Goal: Task Accomplishment & Management: Manage account settings

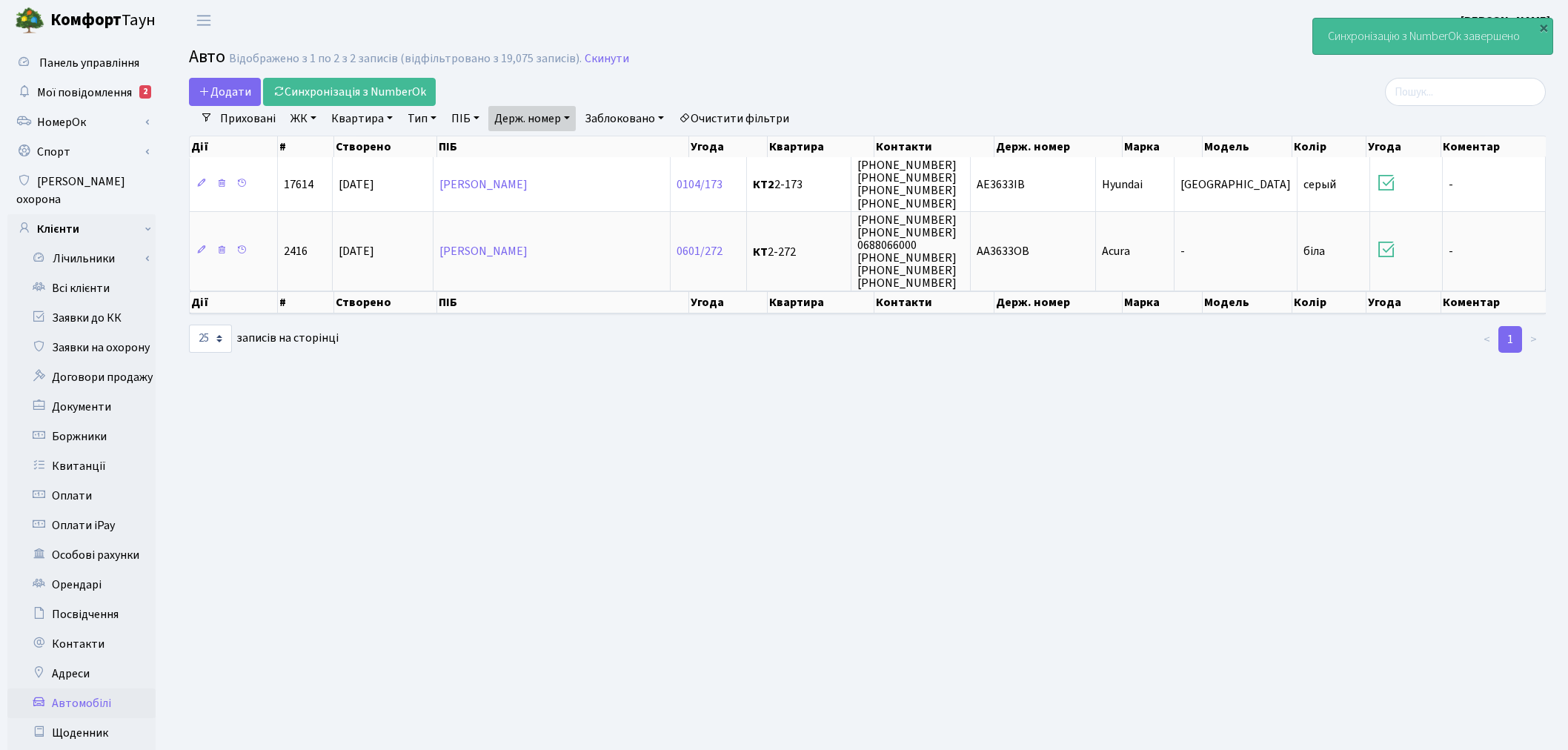
select select "25"
click at [128, 303] on link "Заявки до КК" at bounding box center [81, 318] width 148 height 29
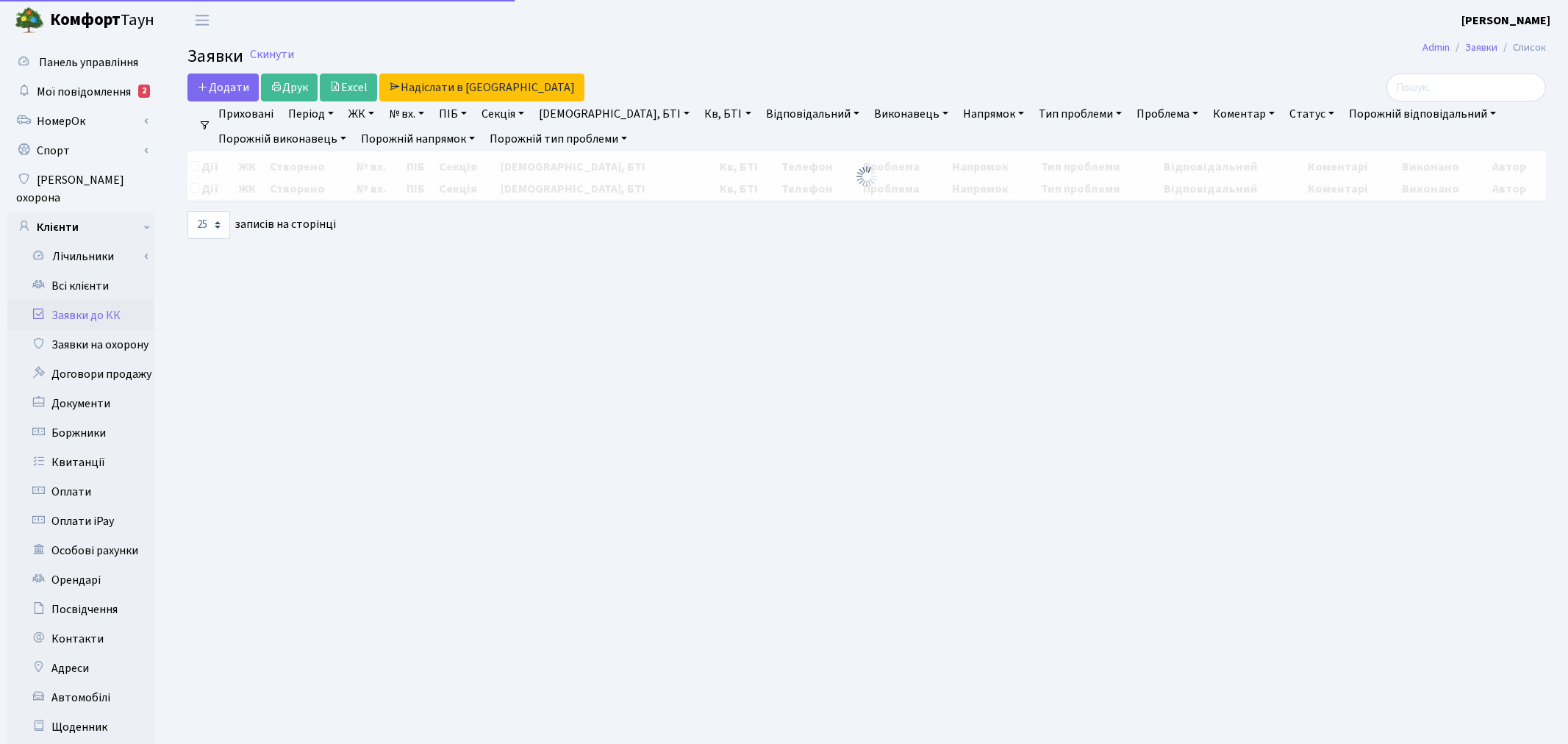
select select "25"
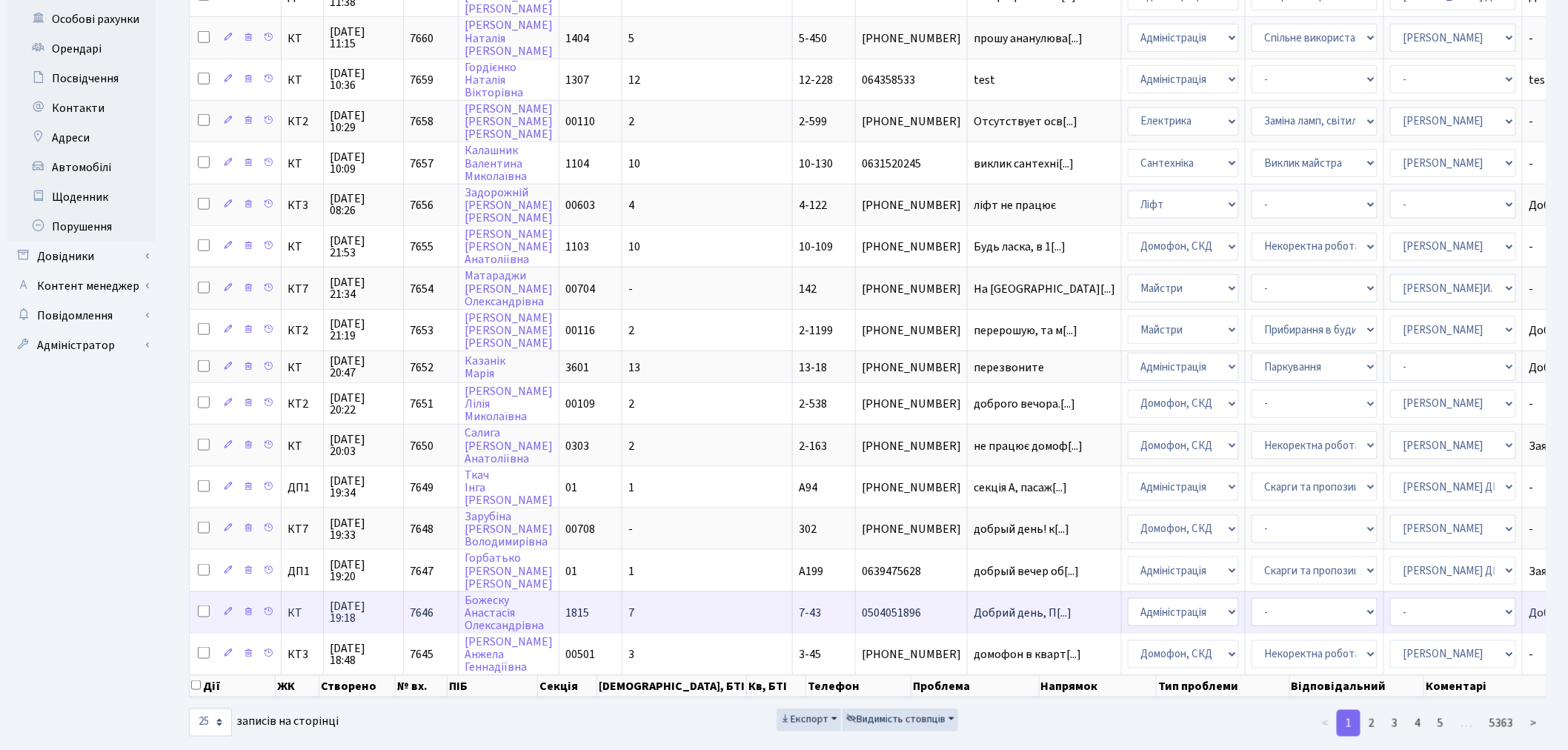
scroll to position [538, 0]
click at [1379, 708] on link "2" at bounding box center [1371, 721] width 23 height 27
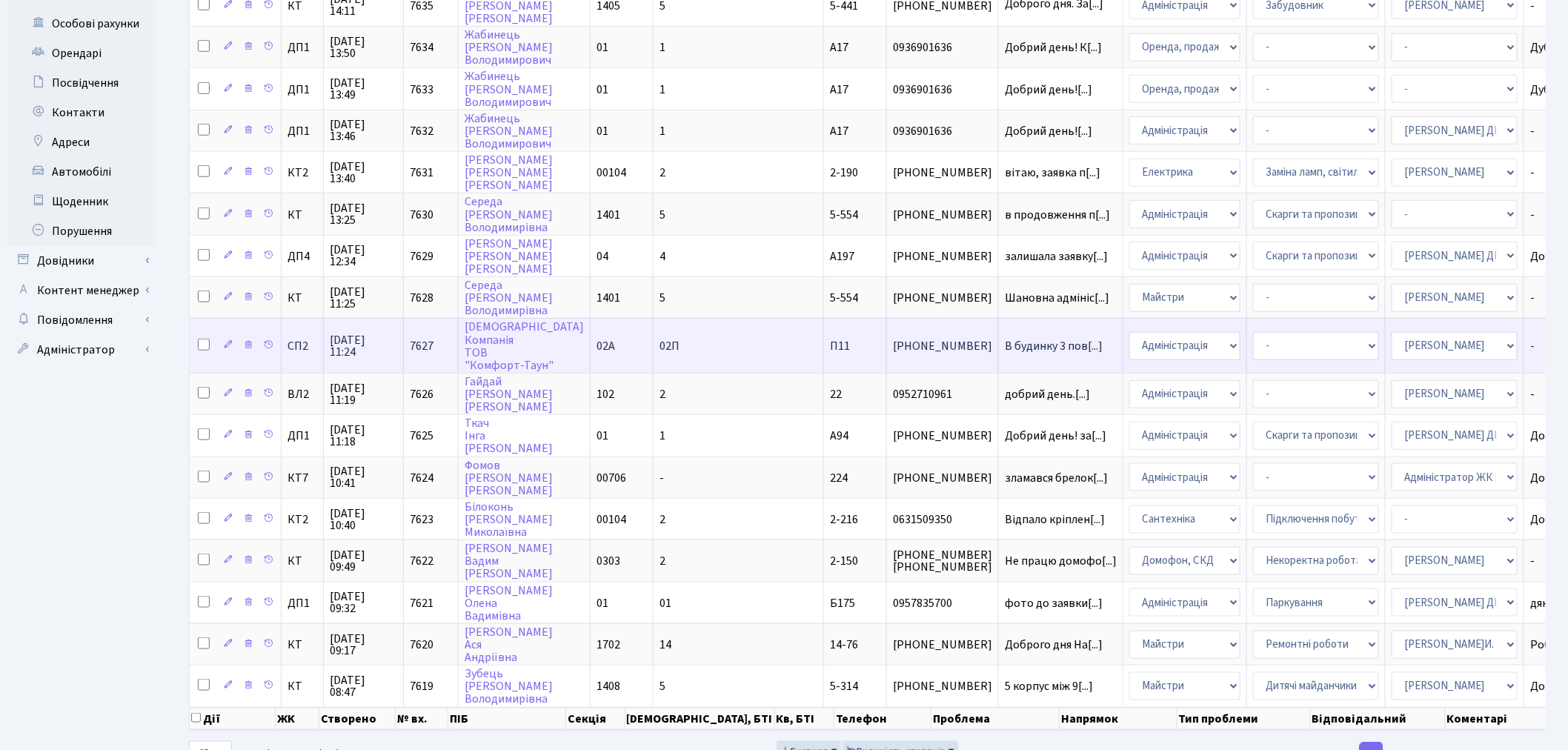
scroll to position [559, 0]
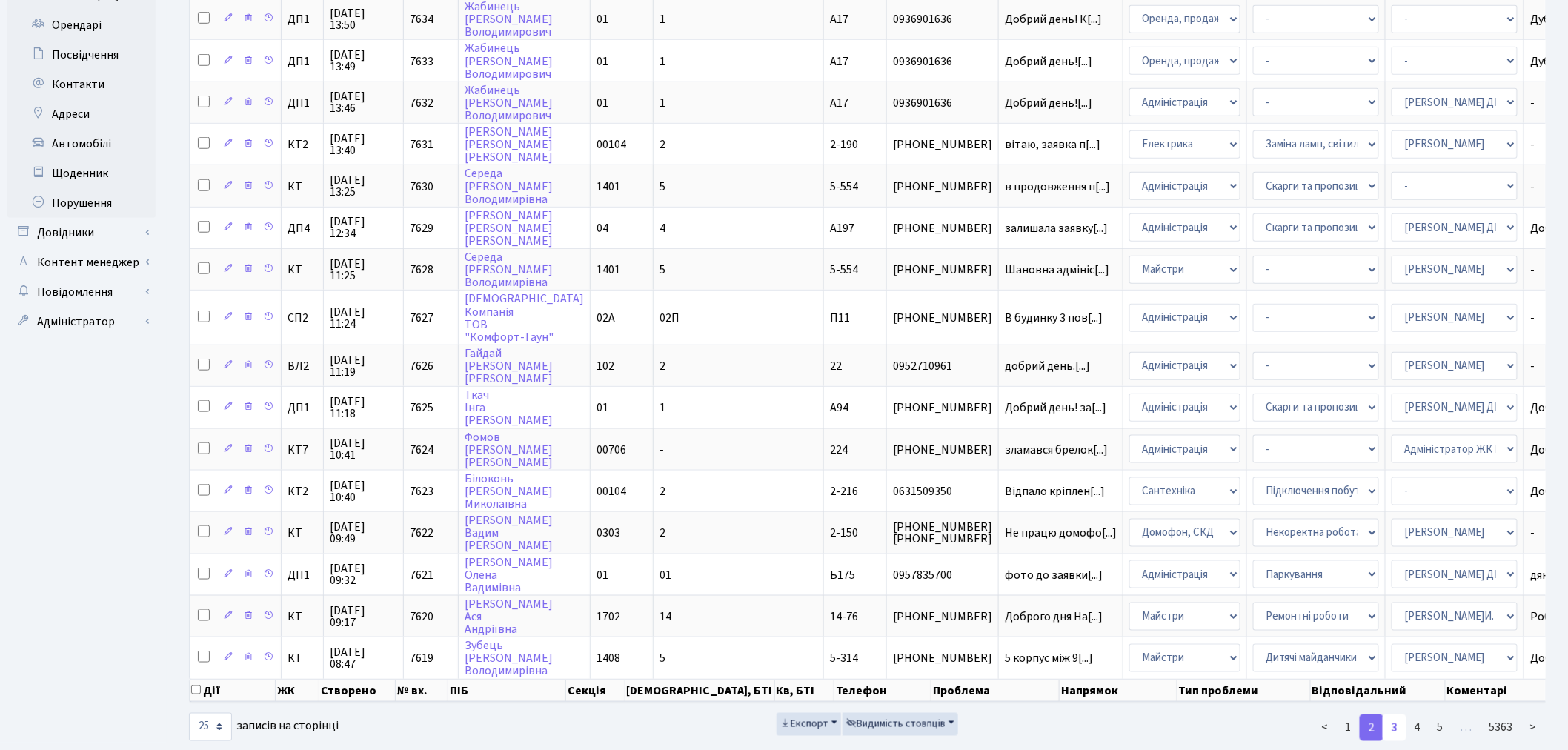
click at [1397, 714] on link "3" at bounding box center [1394, 727] width 23 height 27
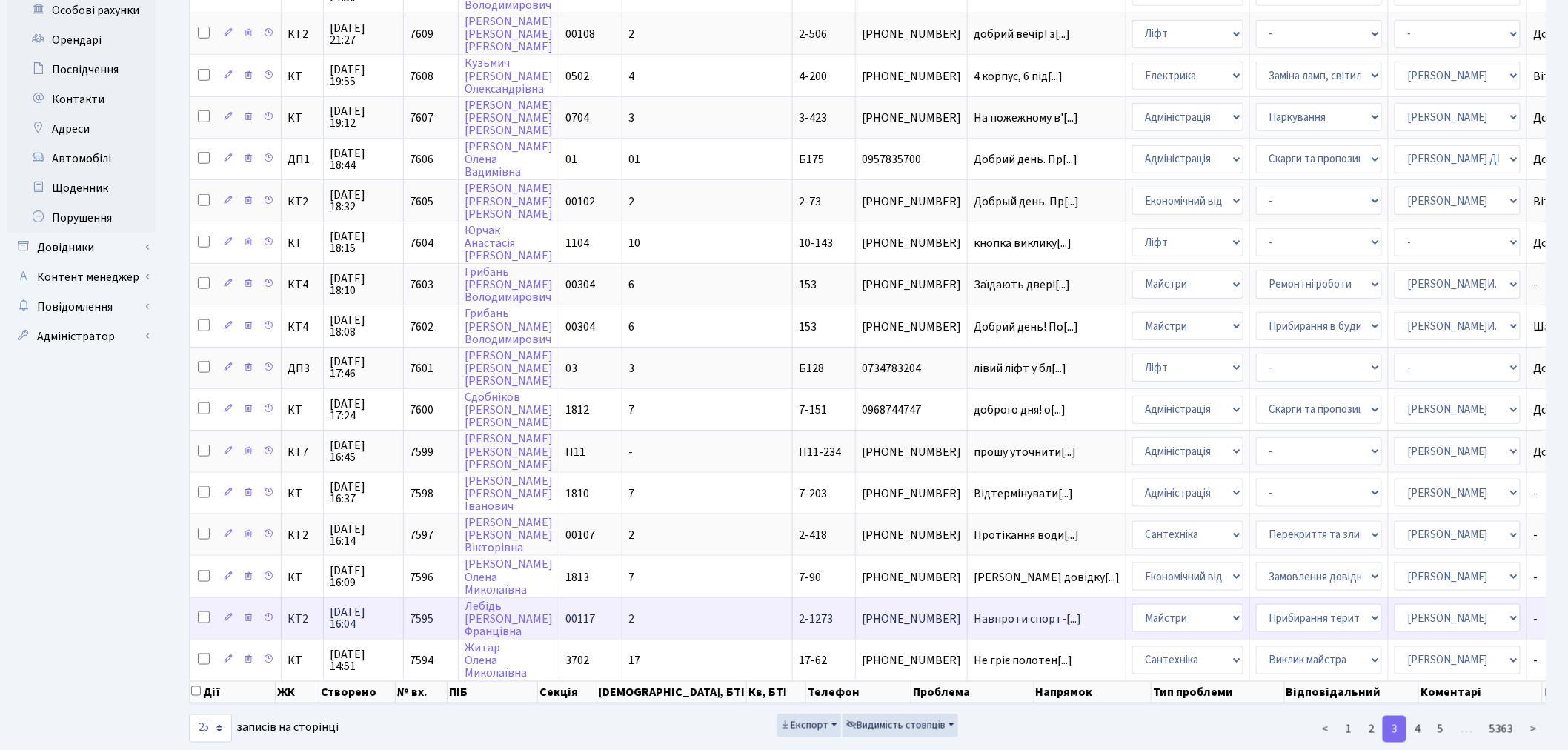
scroll to position [547, 0]
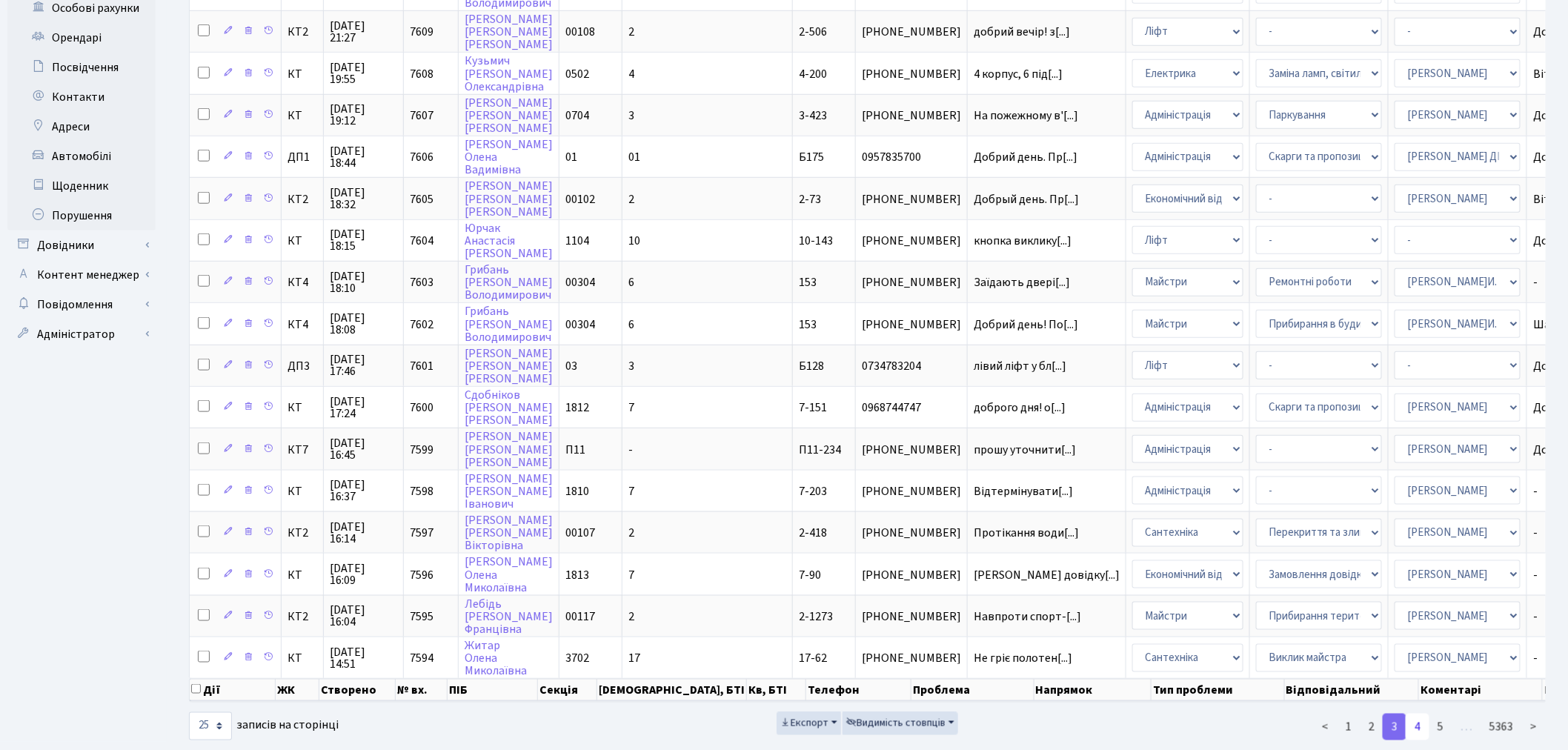
click at [1426, 714] on link "4" at bounding box center [1417, 727] width 23 height 27
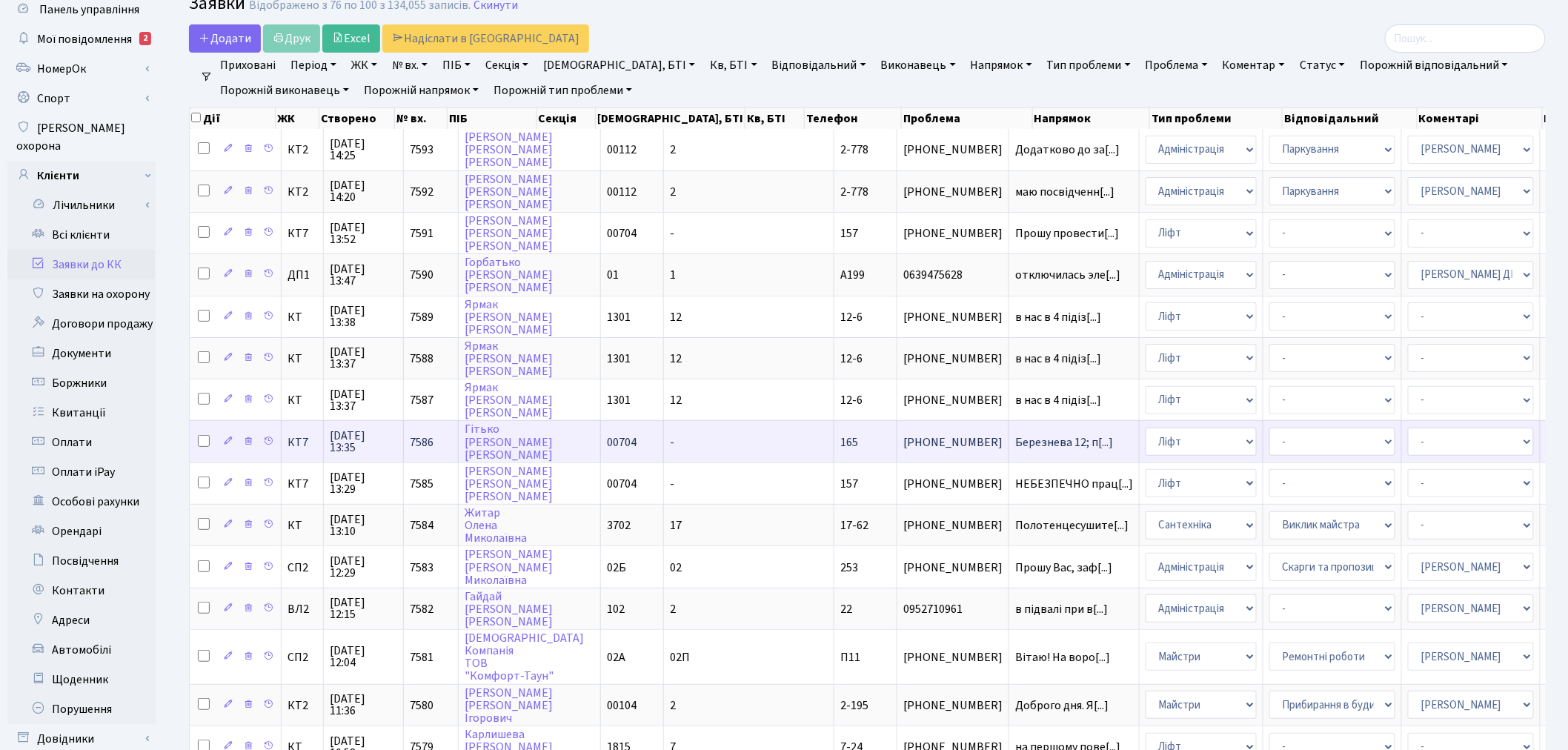
scroll to position [554, 0]
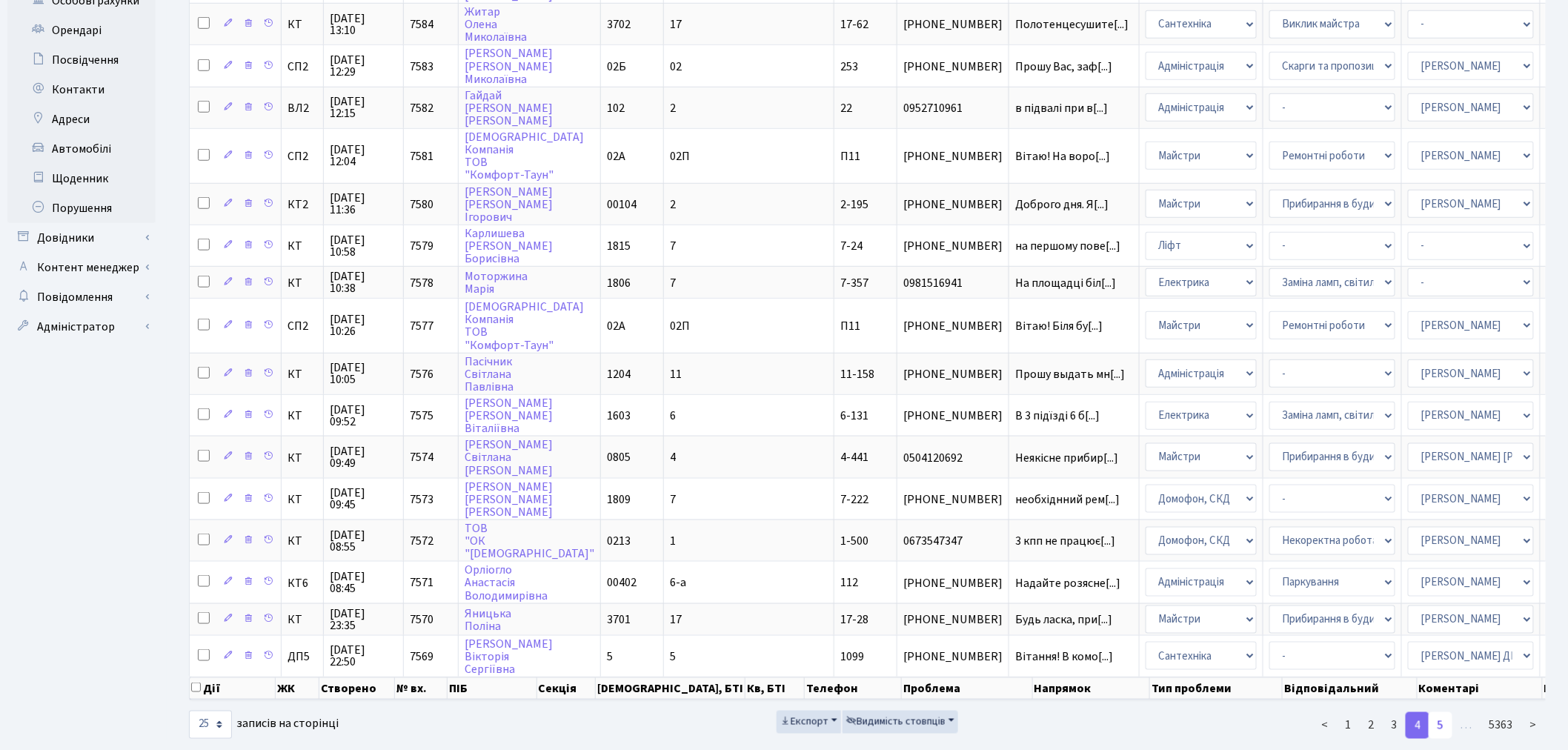
click at [1445, 713] on link "5" at bounding box center [1440, 726] width 23 height 27
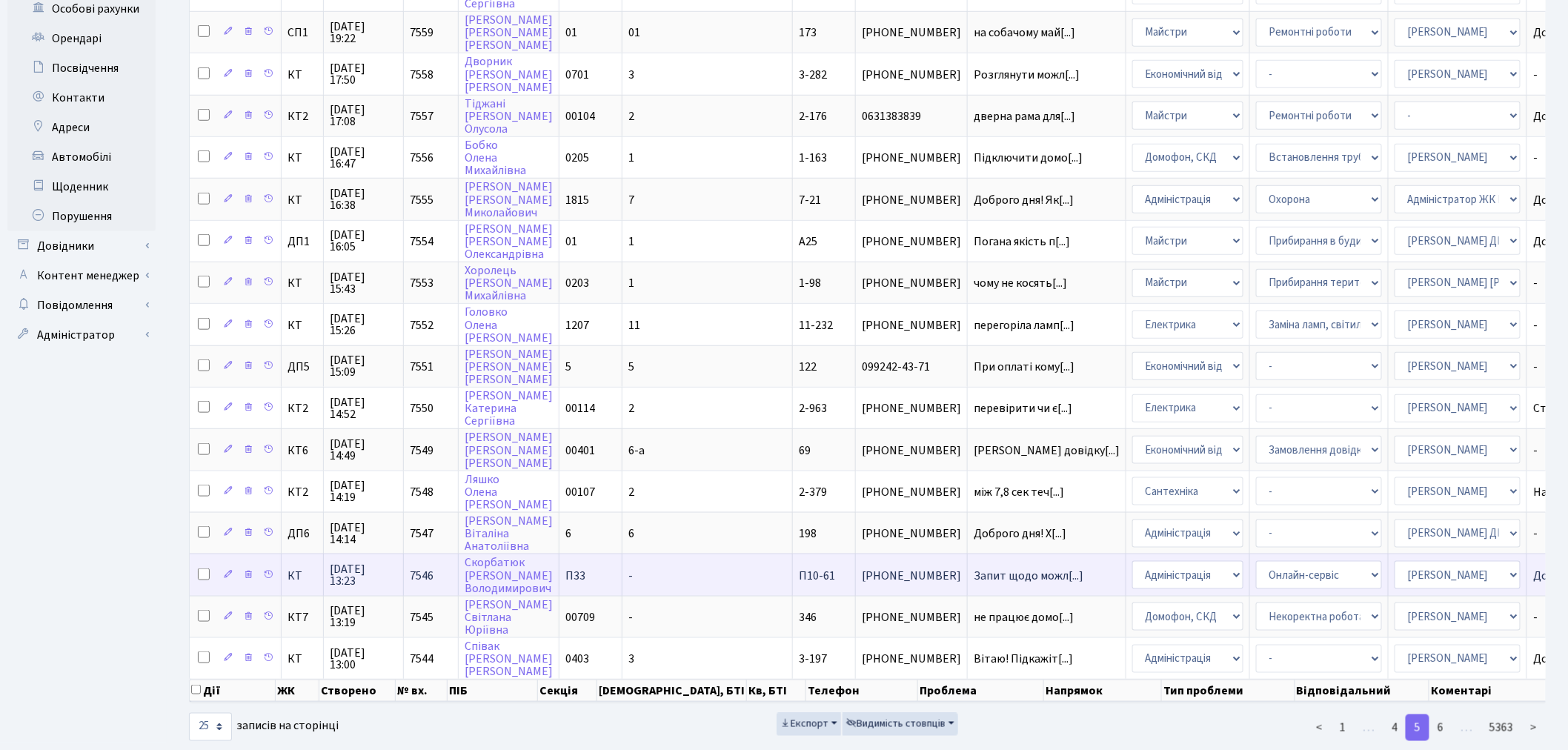
scroll to position [547, 0]
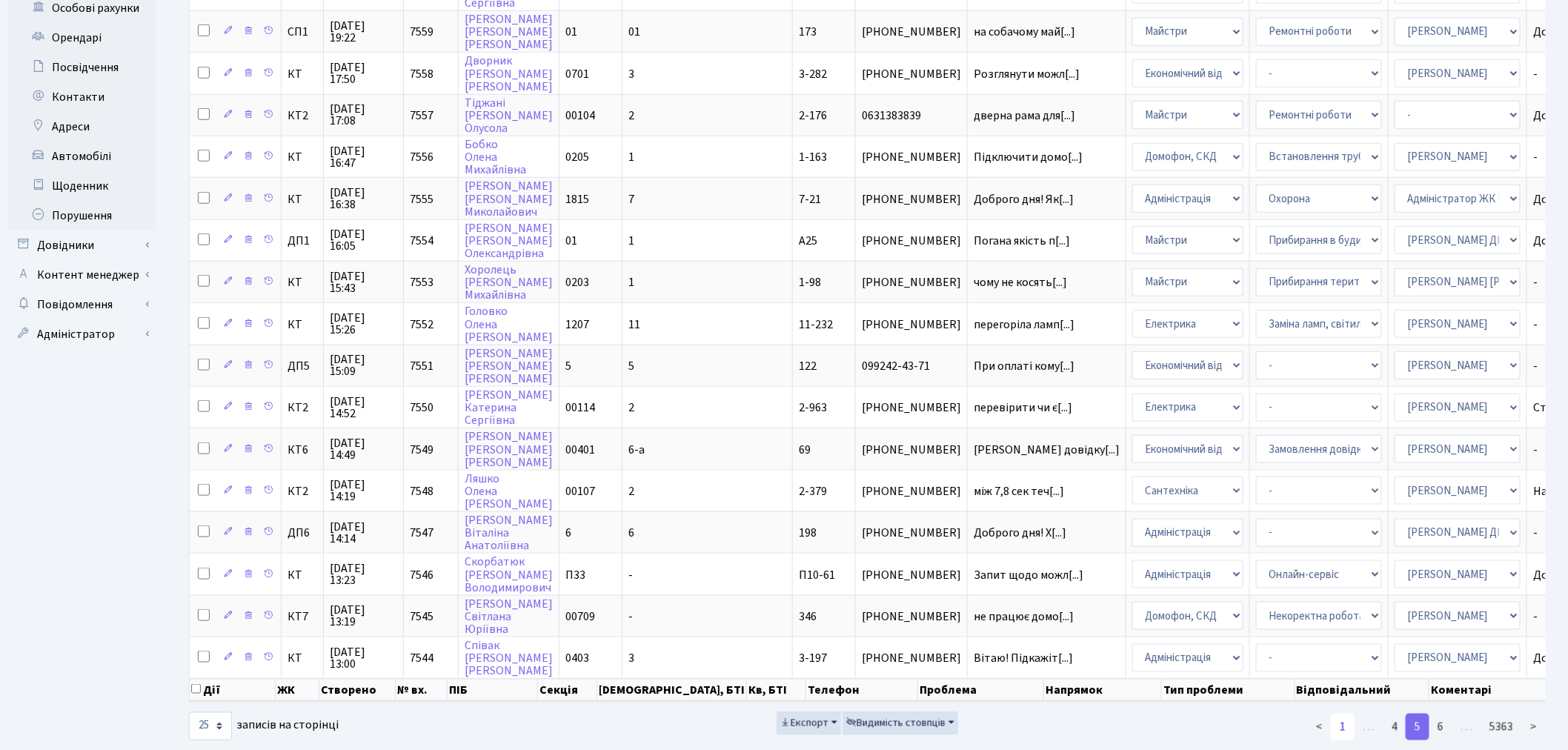
click at [1339, 714] on link "1" at bounding box center [1342, 727] width 23 height 27
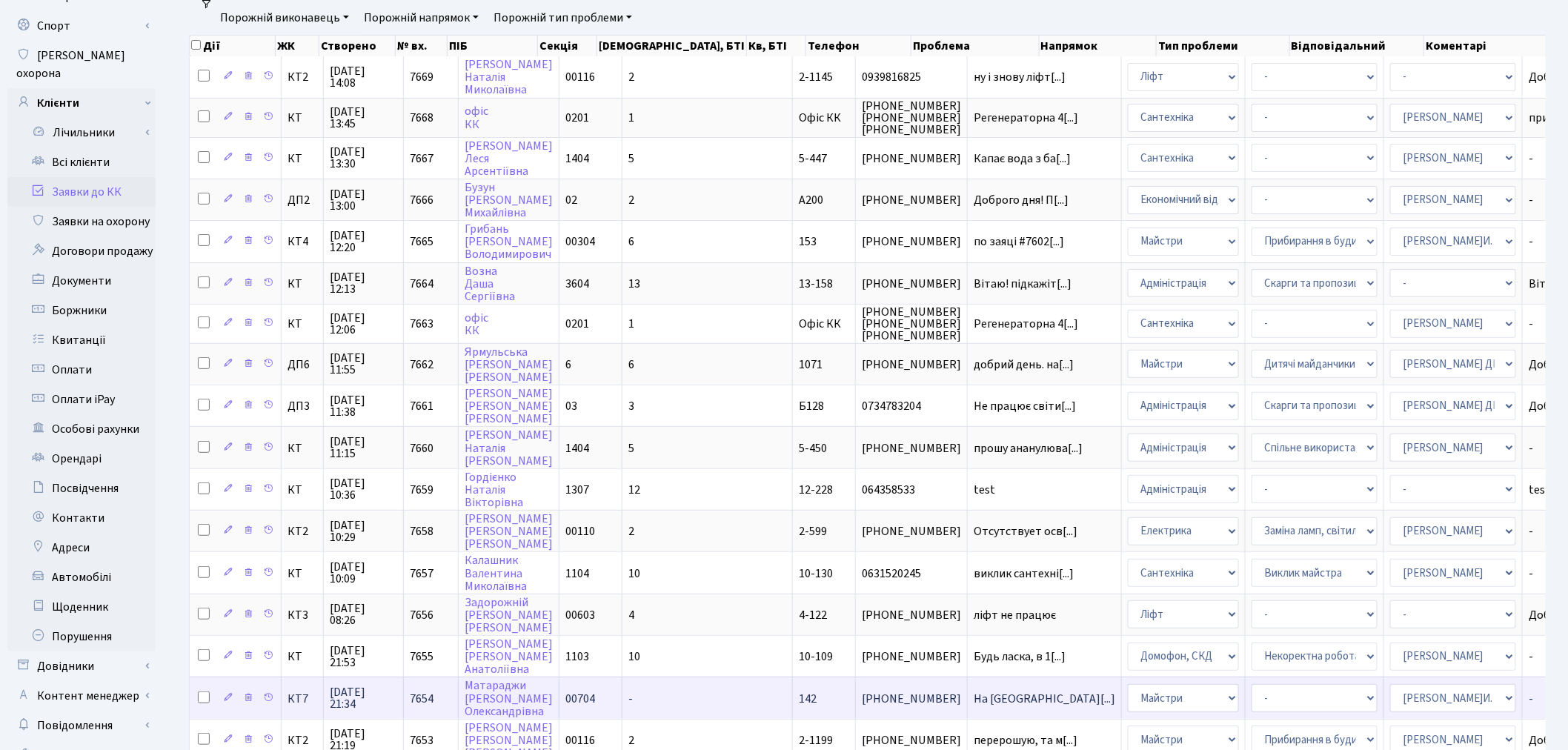
scroll to position [538, 0]
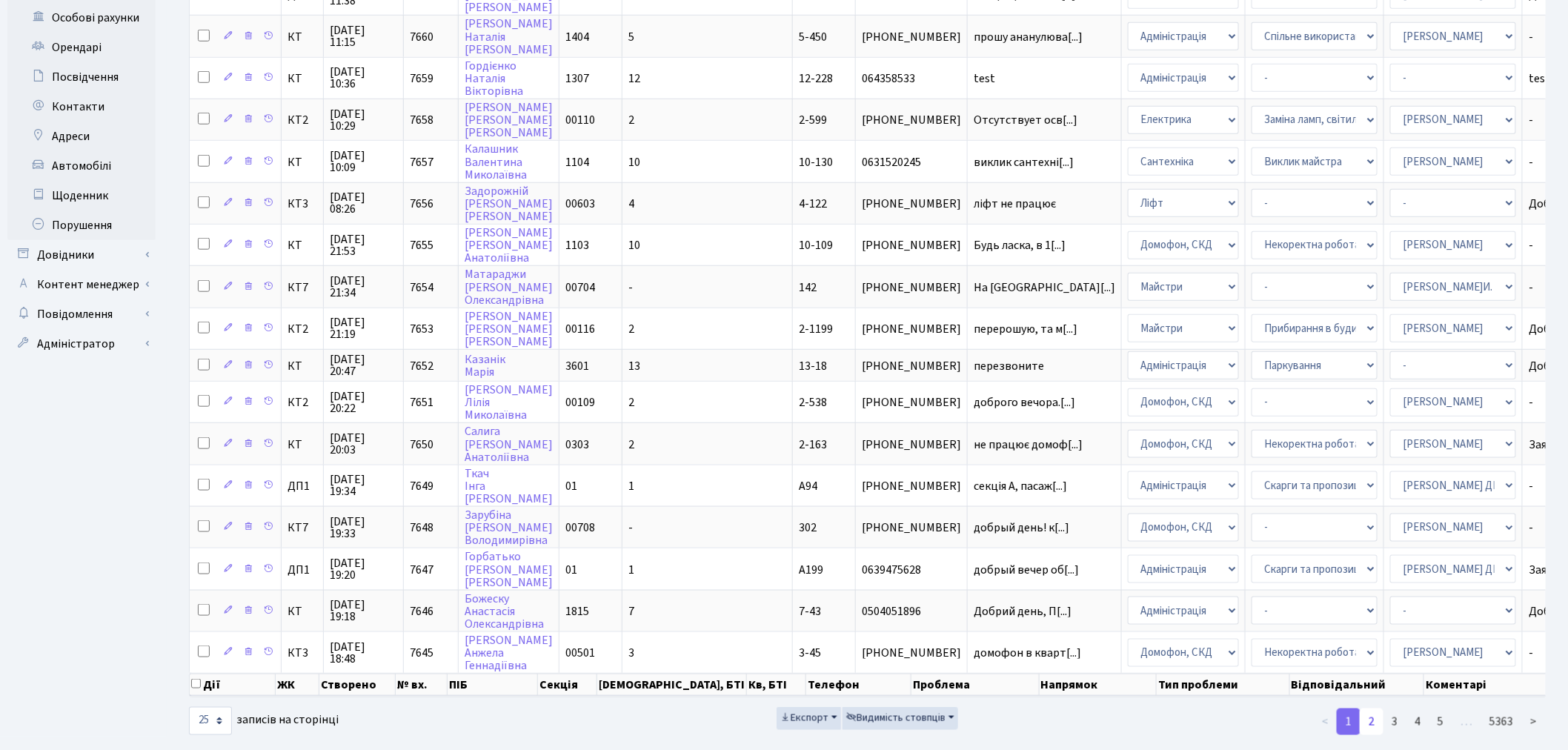
click at [1376, 708] on link "2" at bounding box center [1371, 721] width 23 height 27
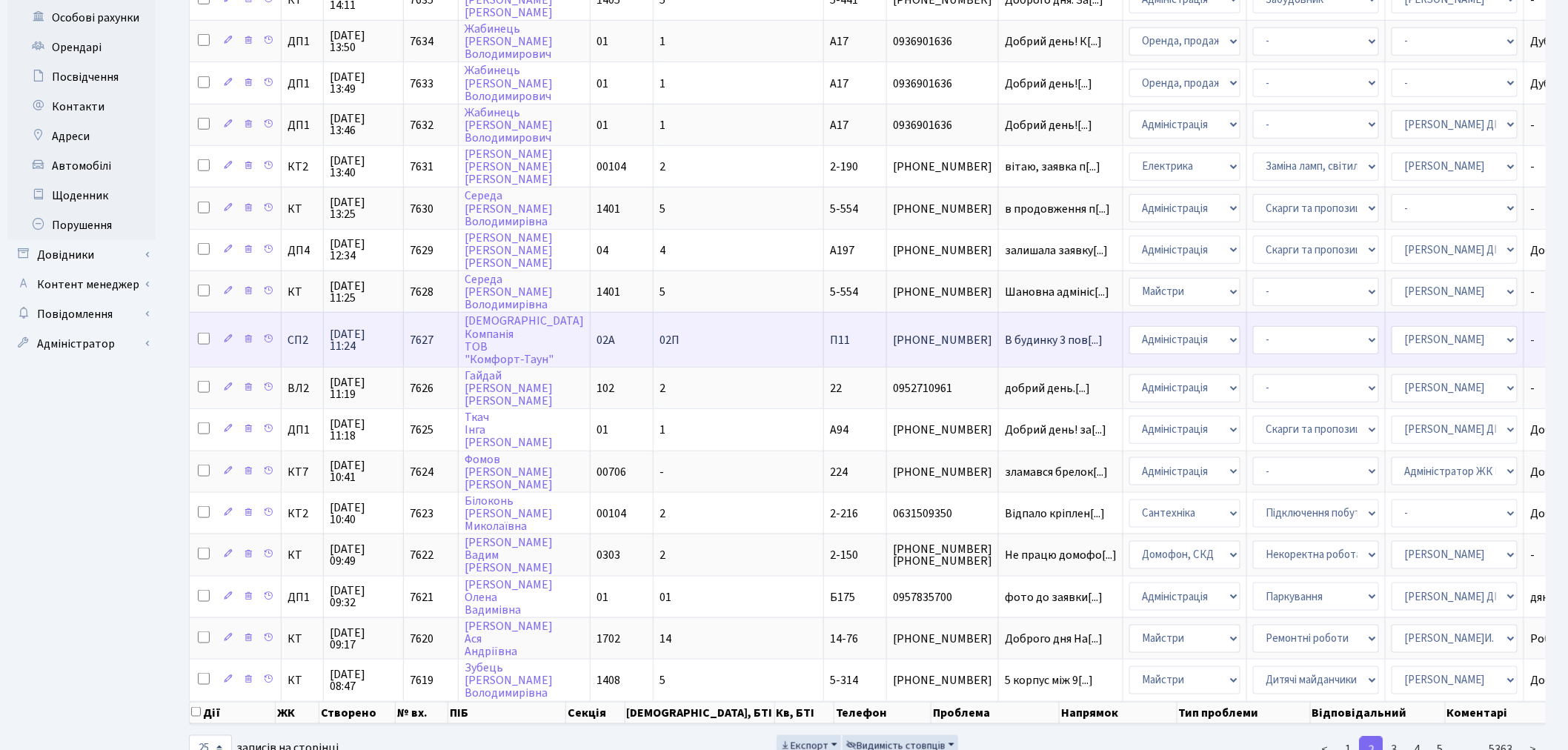
click at [894, 334] on span "044-363-13-80" at bounding box center [943, 340] width 100 height 12
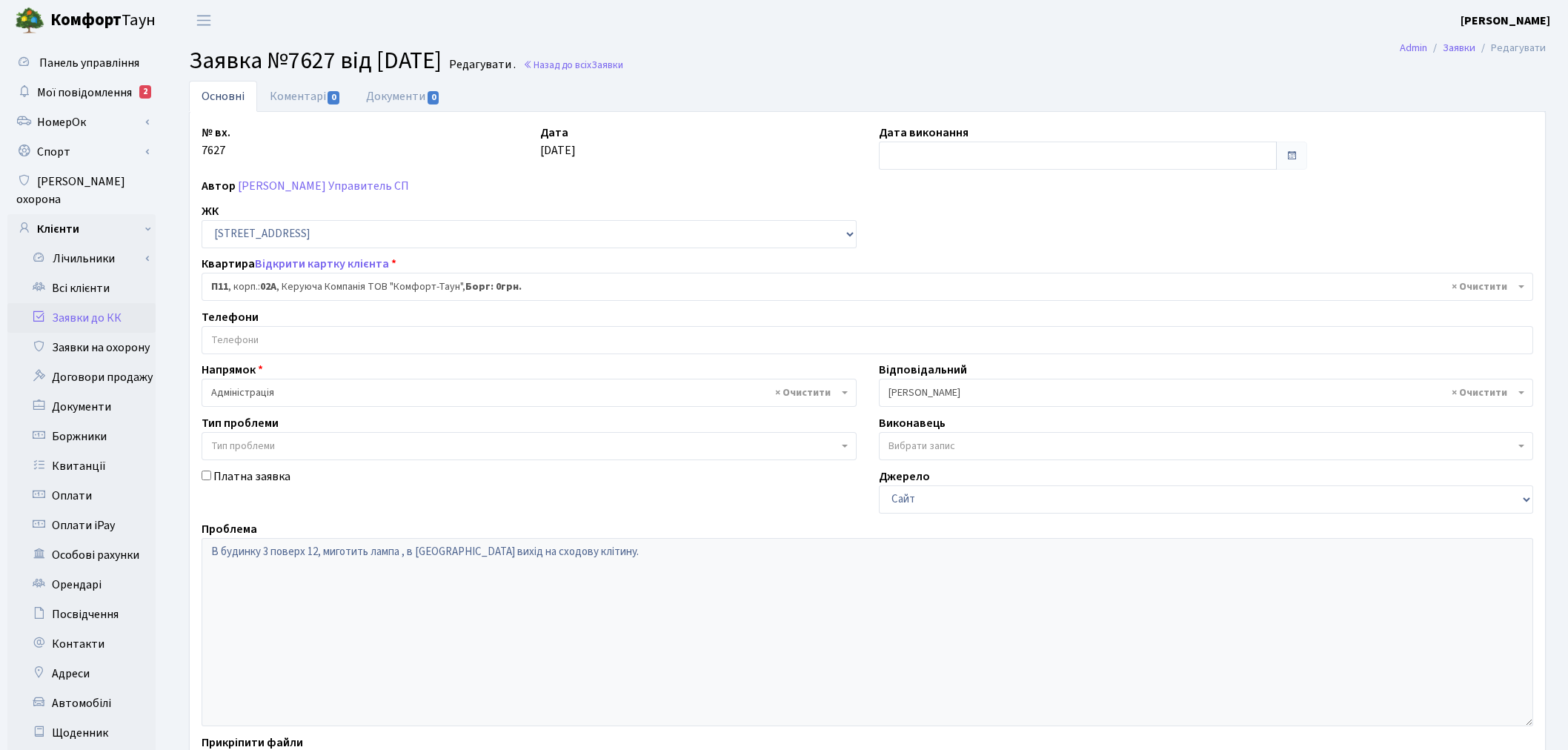
select select "20720"
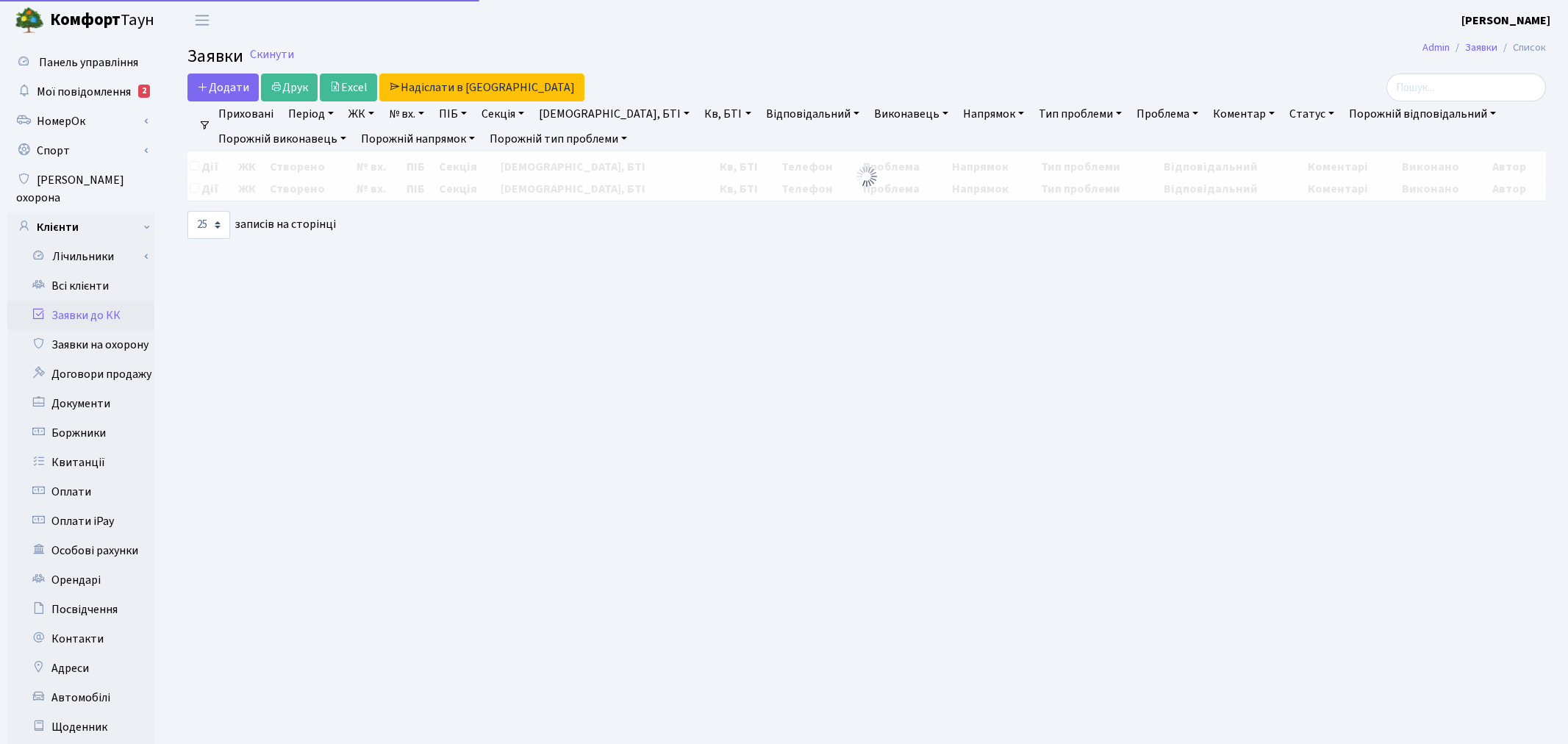
select select "25"
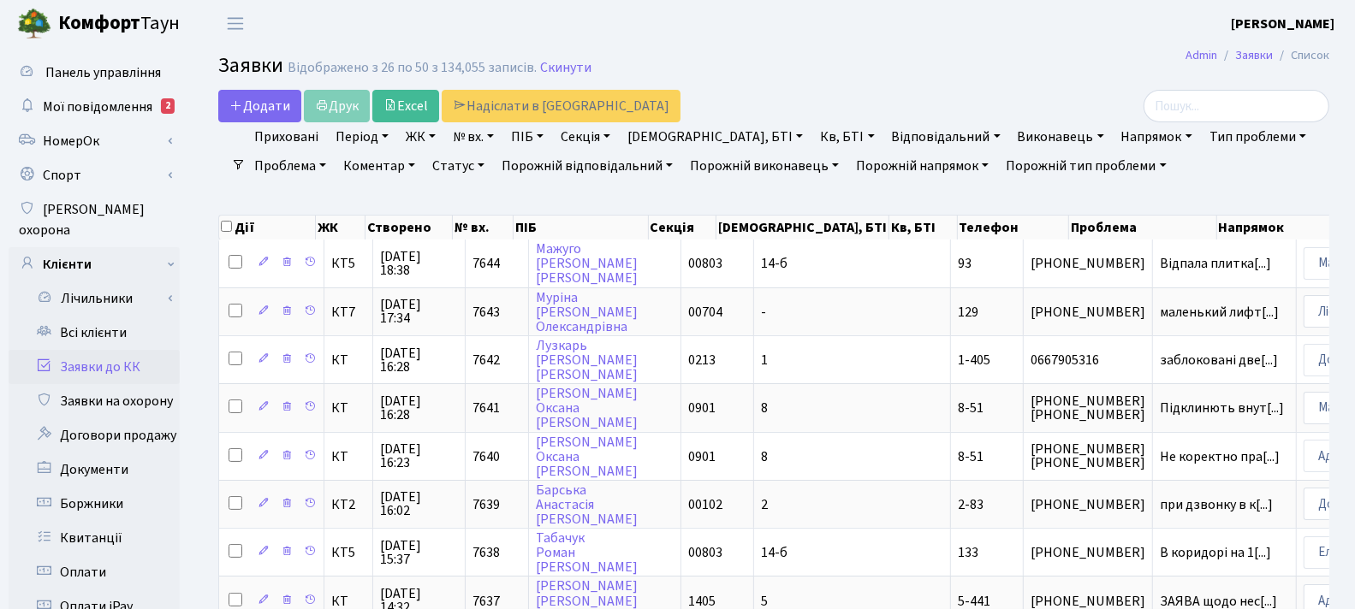
click at [130, 350] on link "Заявки до КК" at bounding box center [94, 367] width 171 height 34
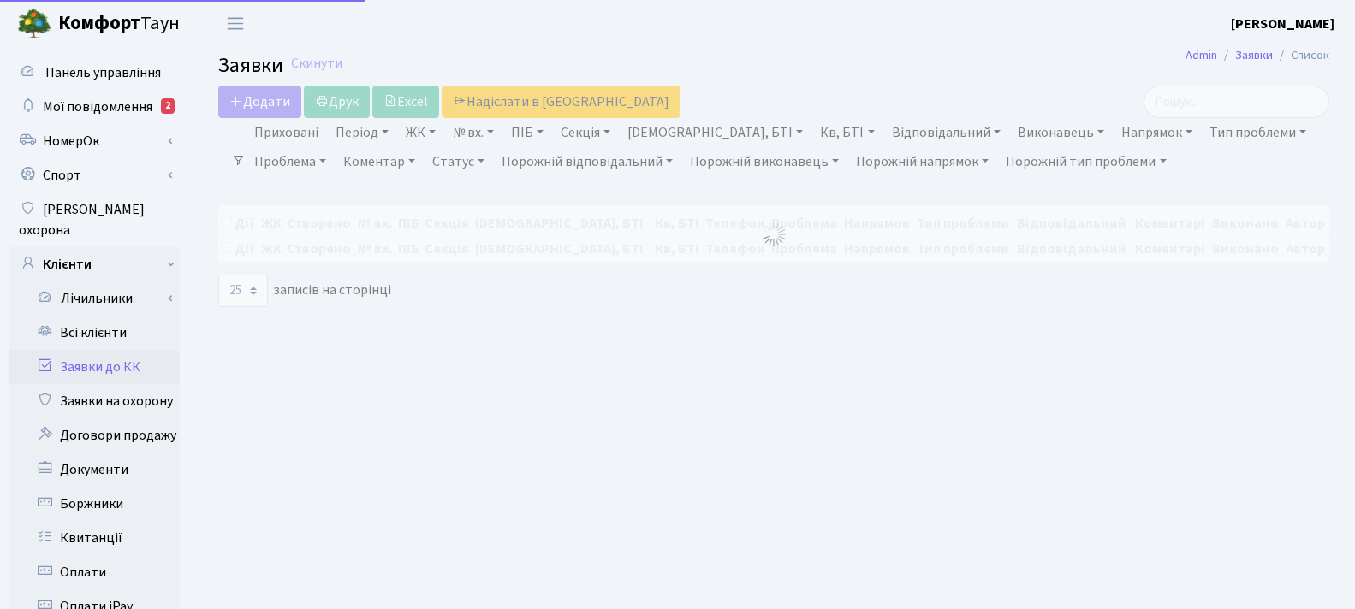
select select "25"
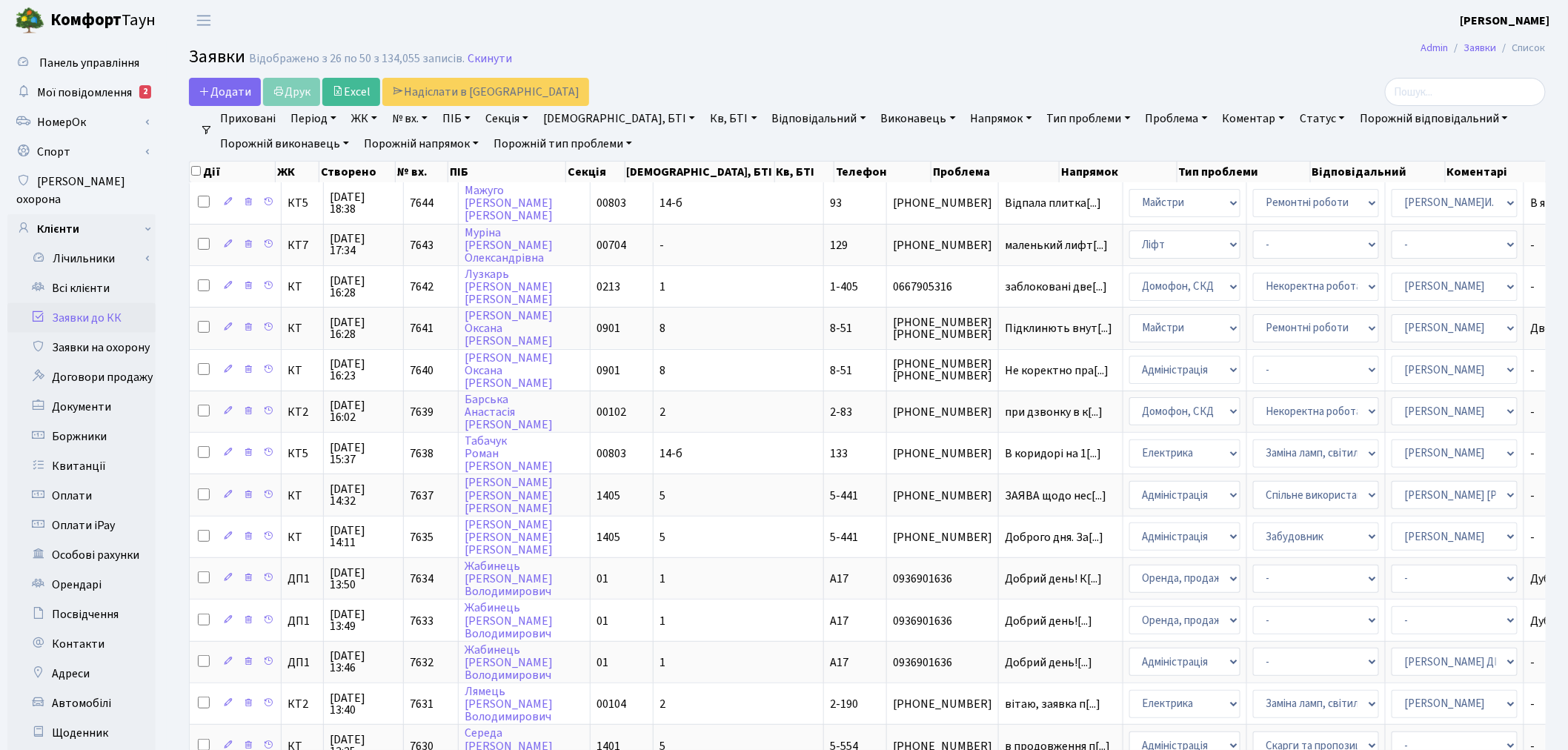
click at [424, 120] on link "№ вх." at bounding box center [410, 118] width 48 height 25
click at [453, 157] on input "text" at bounding box center [430, 147] width 87 height 29
type input "3647"
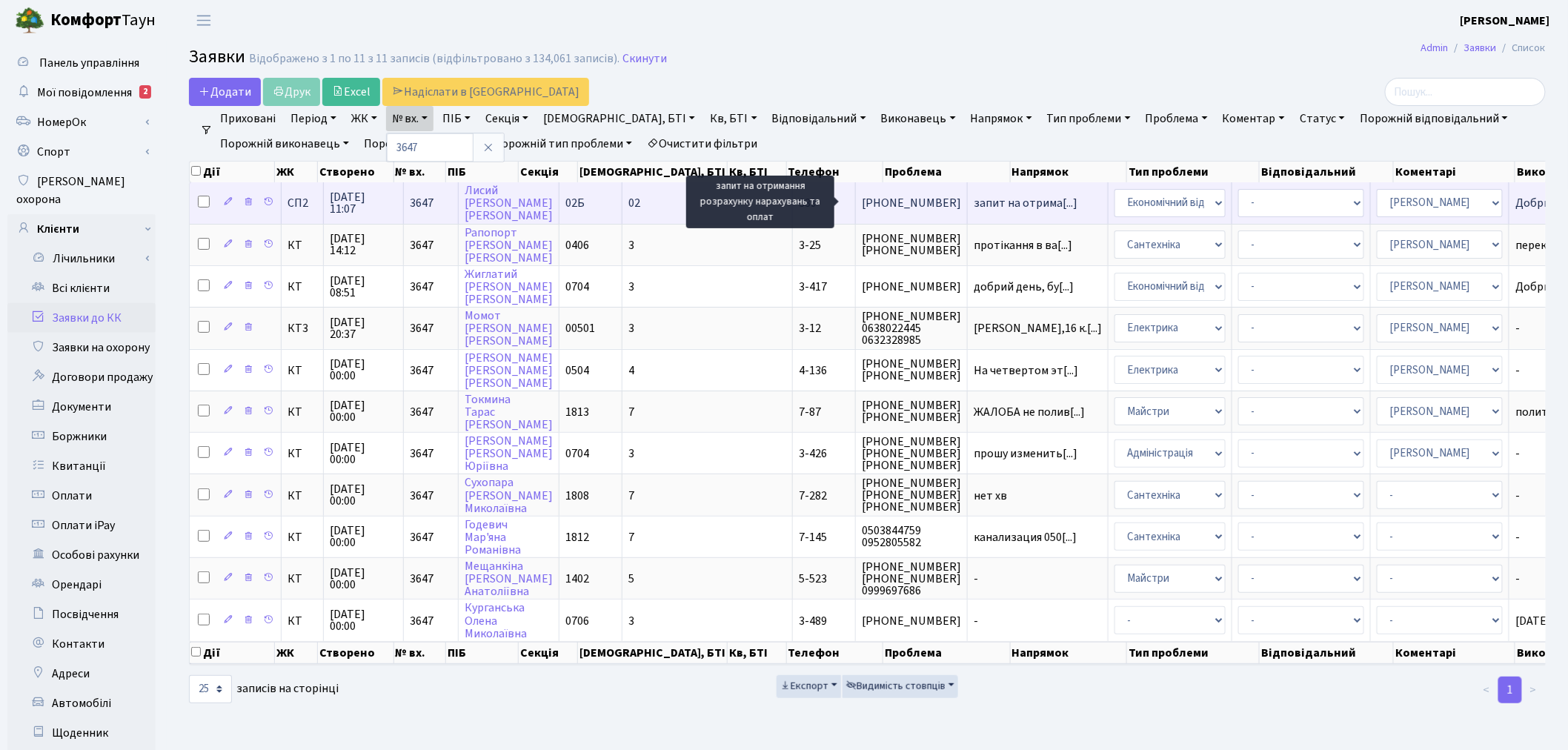
click at [974, 198] on span "запит на отрима[...]" at bounding box center [1026, 203] width 104 height 16
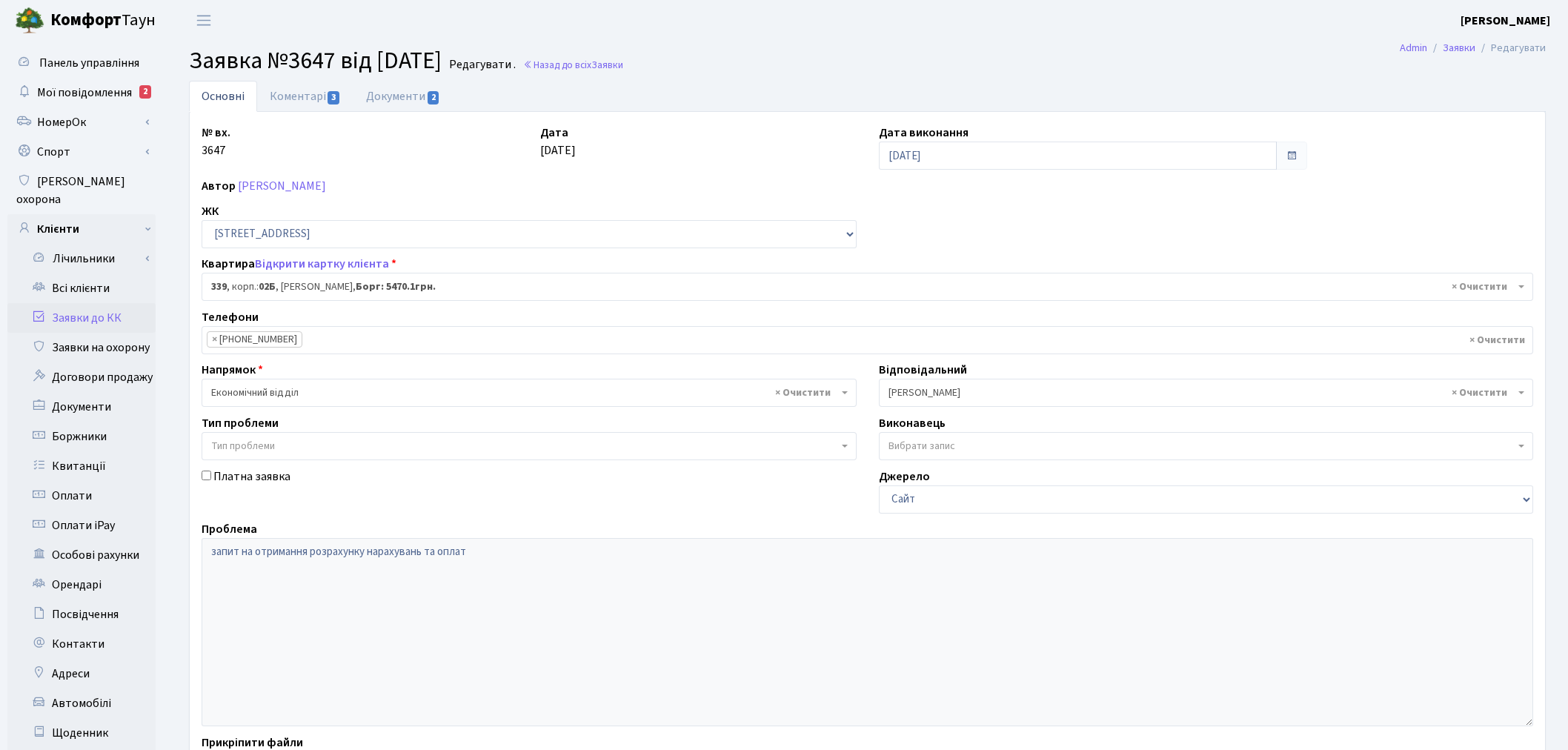
select select "20589"
click at [389, 104] on link "Документи 2" at bounding box center [403, 95] width 100 height 30
select select "25"
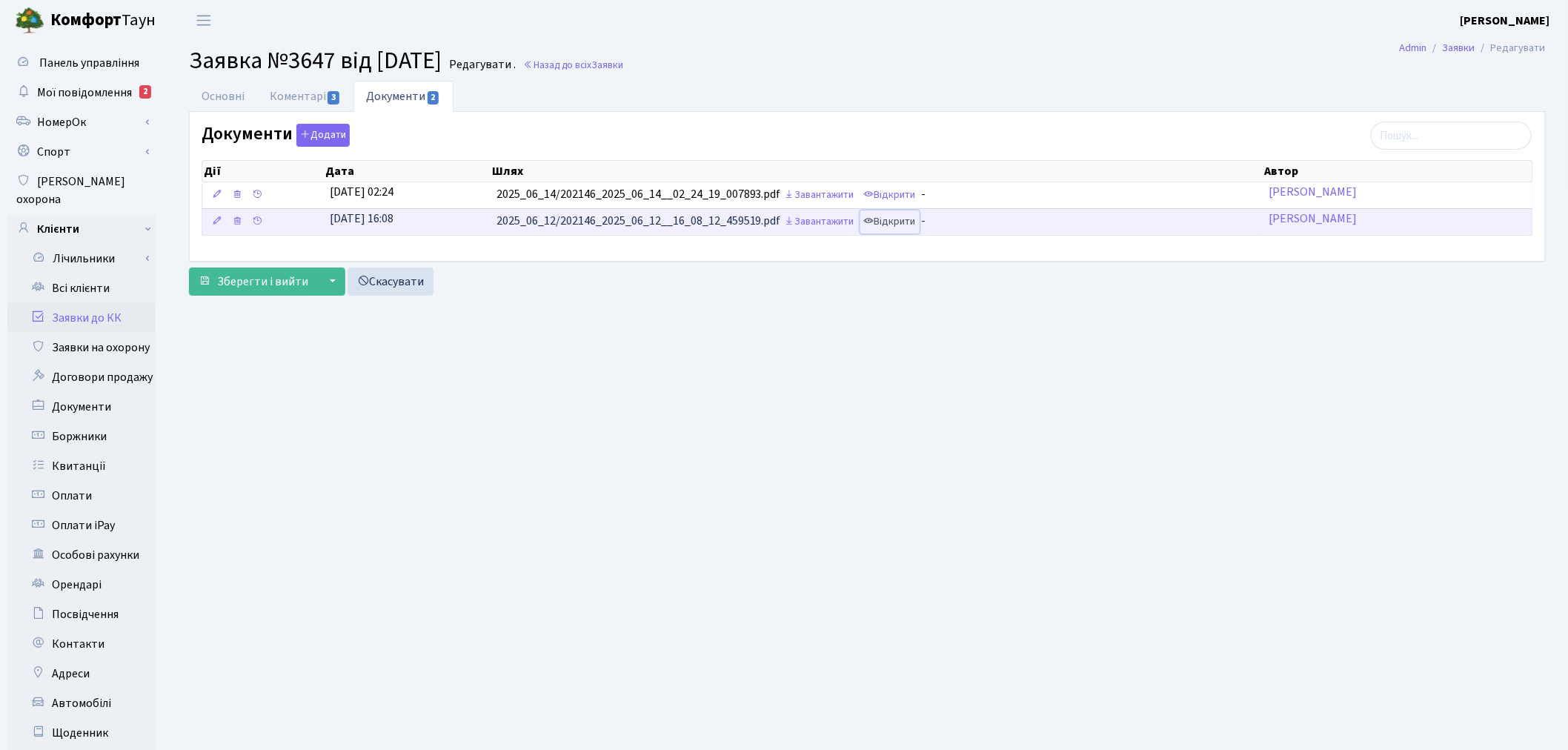
click at [898, 223] on link "Відкрити" at bounding box center [890, 222] width 59 height 23
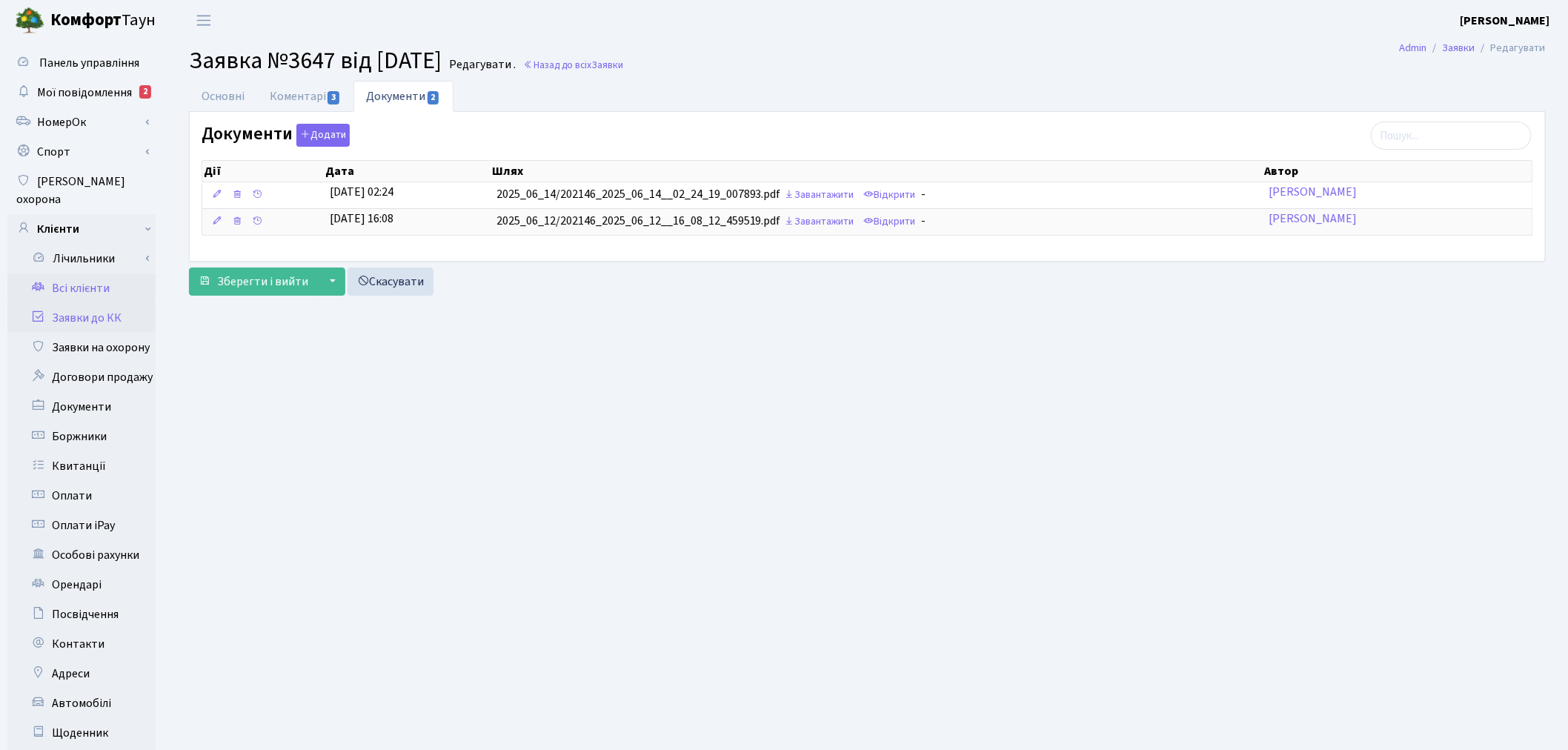
click at [84, 278] on link "Всі клієнти" at bounding box center [81, 288] width 148 height 29
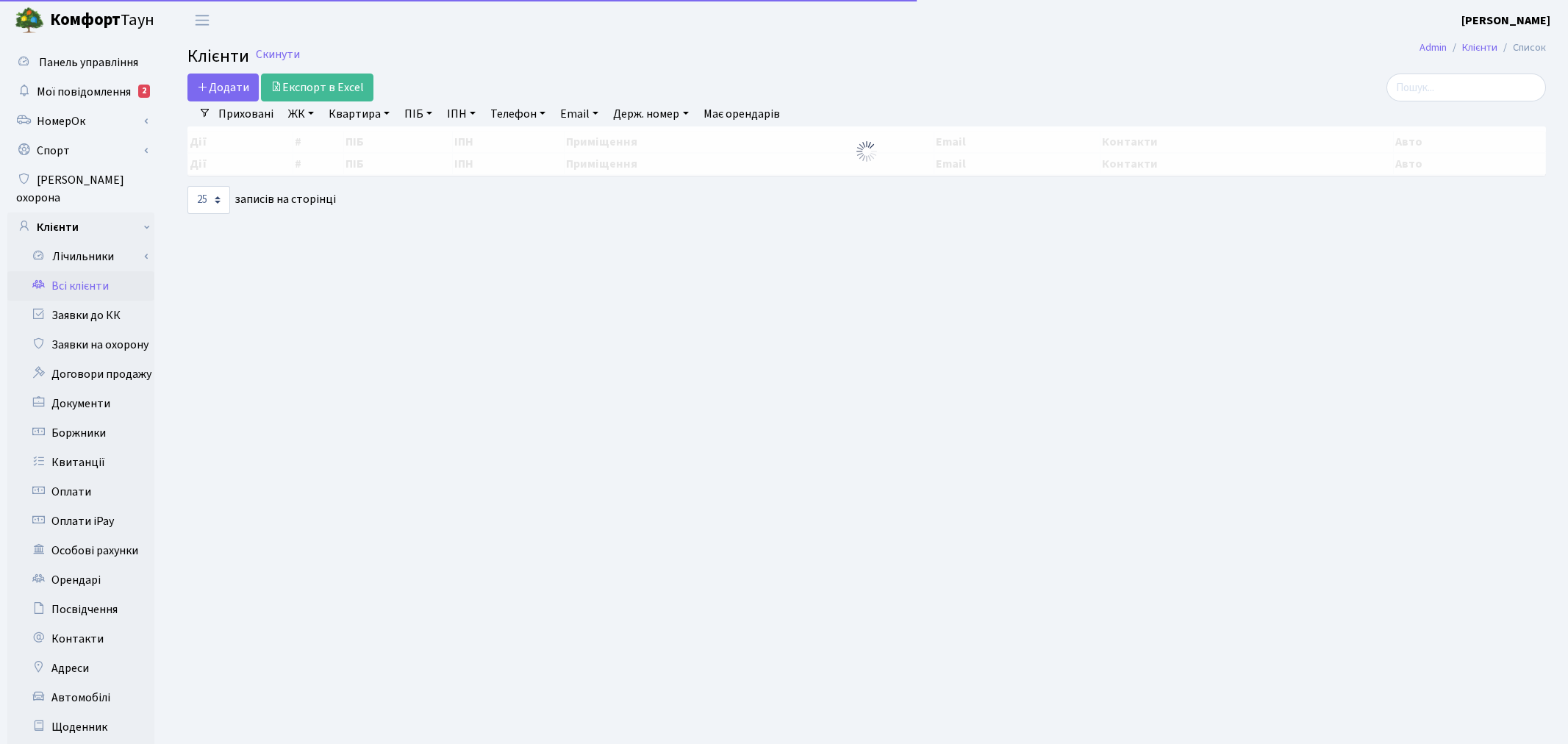
select select "25"
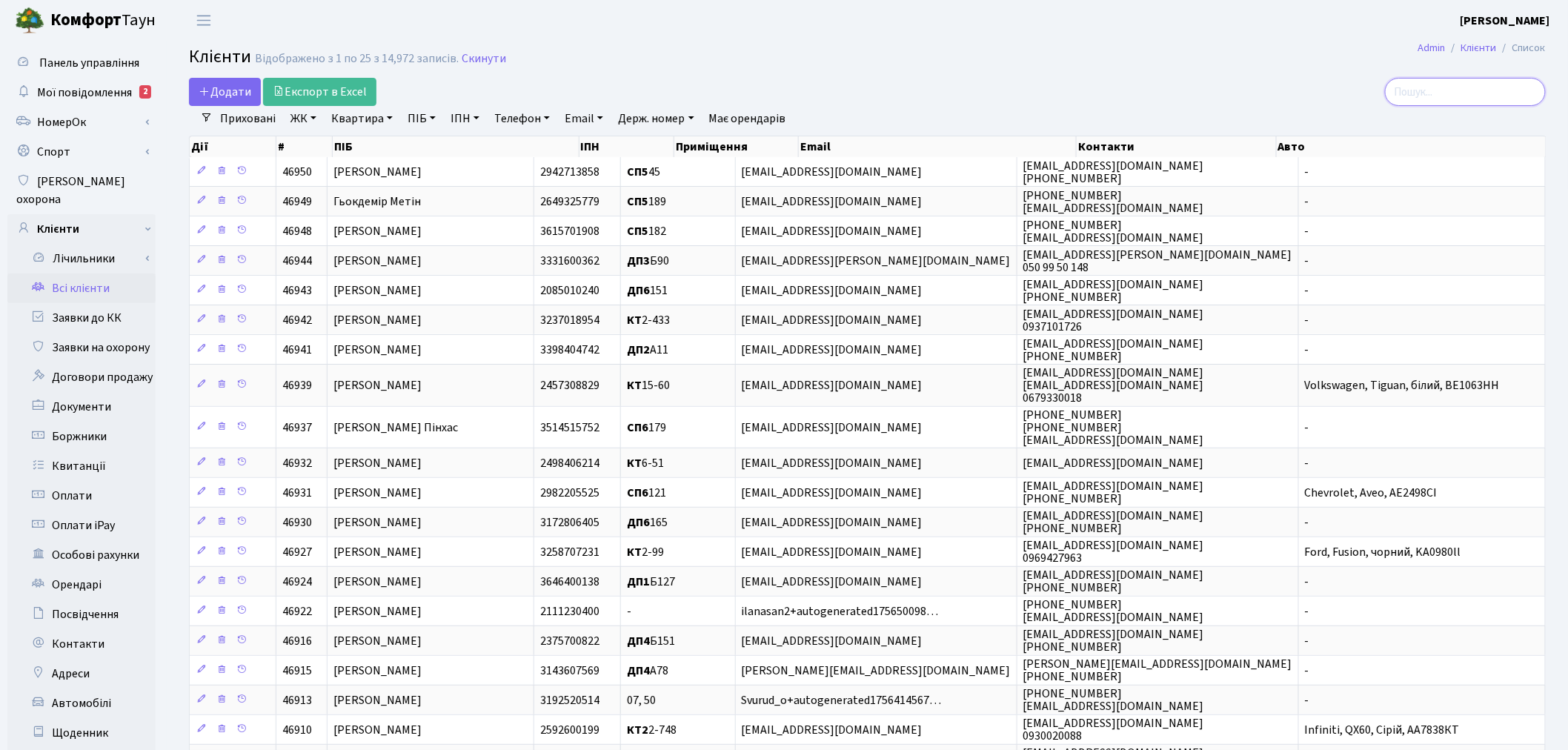
click at [1502, 80] on input "search" at bounding box center [1466, 92] width 161 height 29
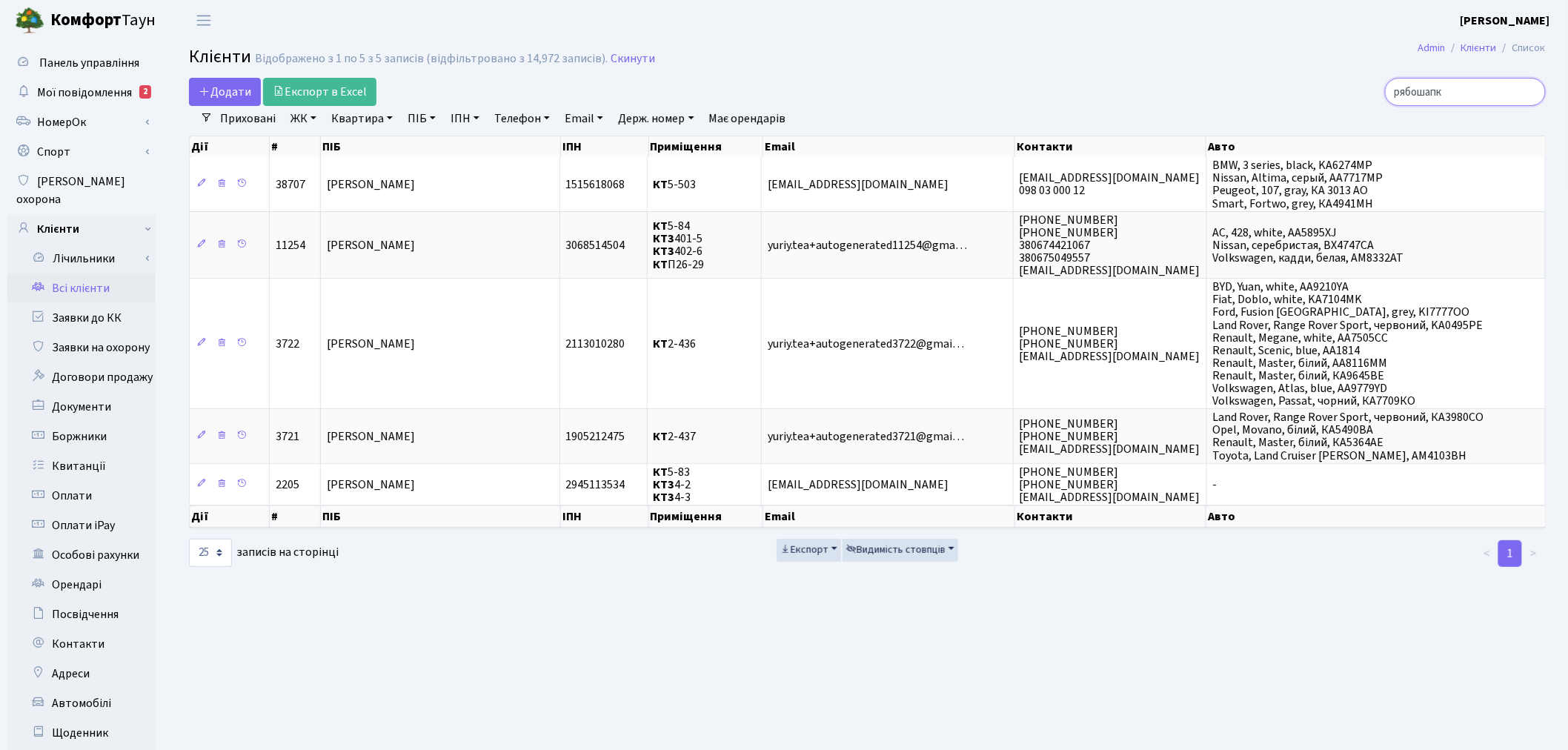
type input "рябошапк"
click at [85, 274] on link "Всі клієнти" at bounding box center [81, 288] width 148 height 29
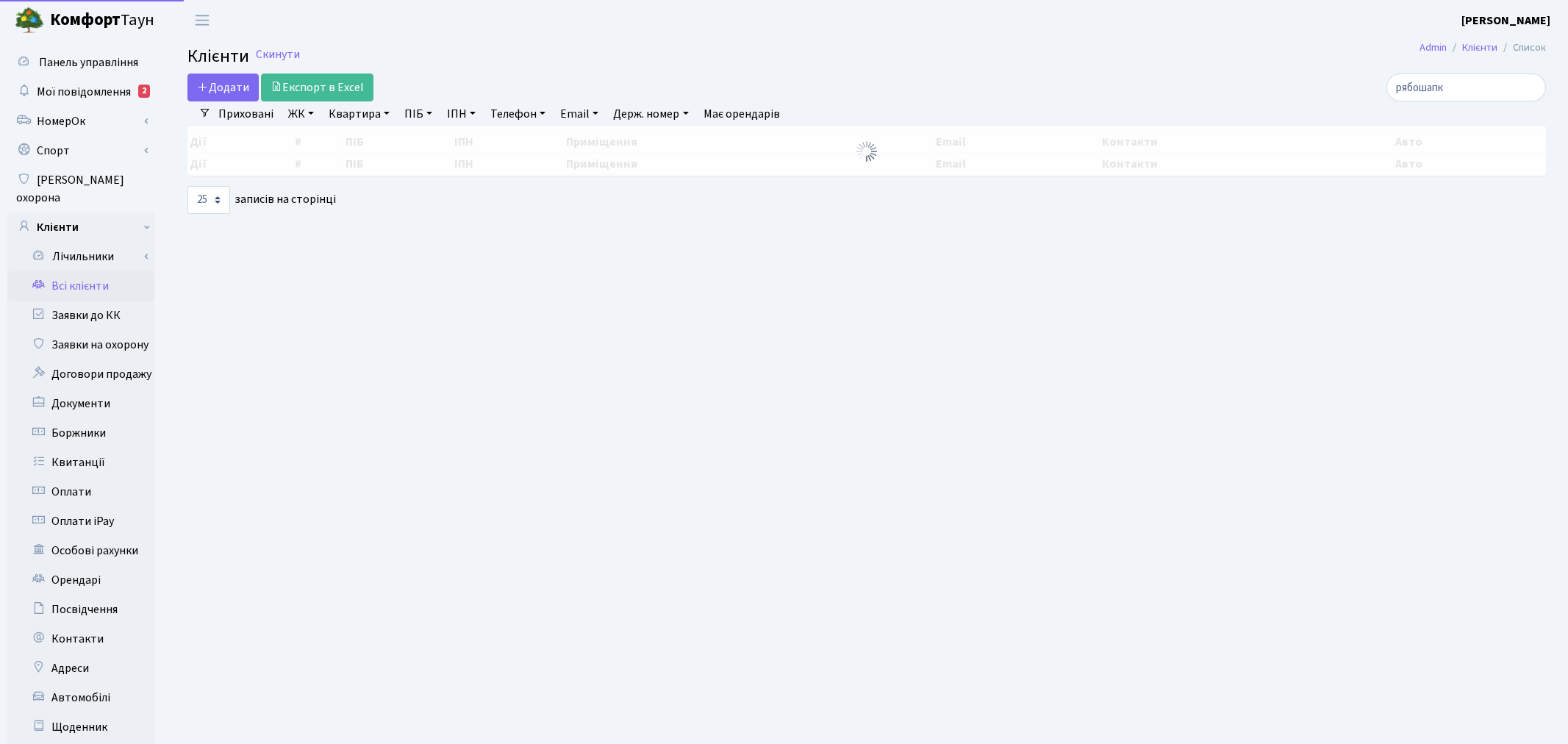
select select "25"
